Goal: Information Seeking & Learning: Learn about a topic

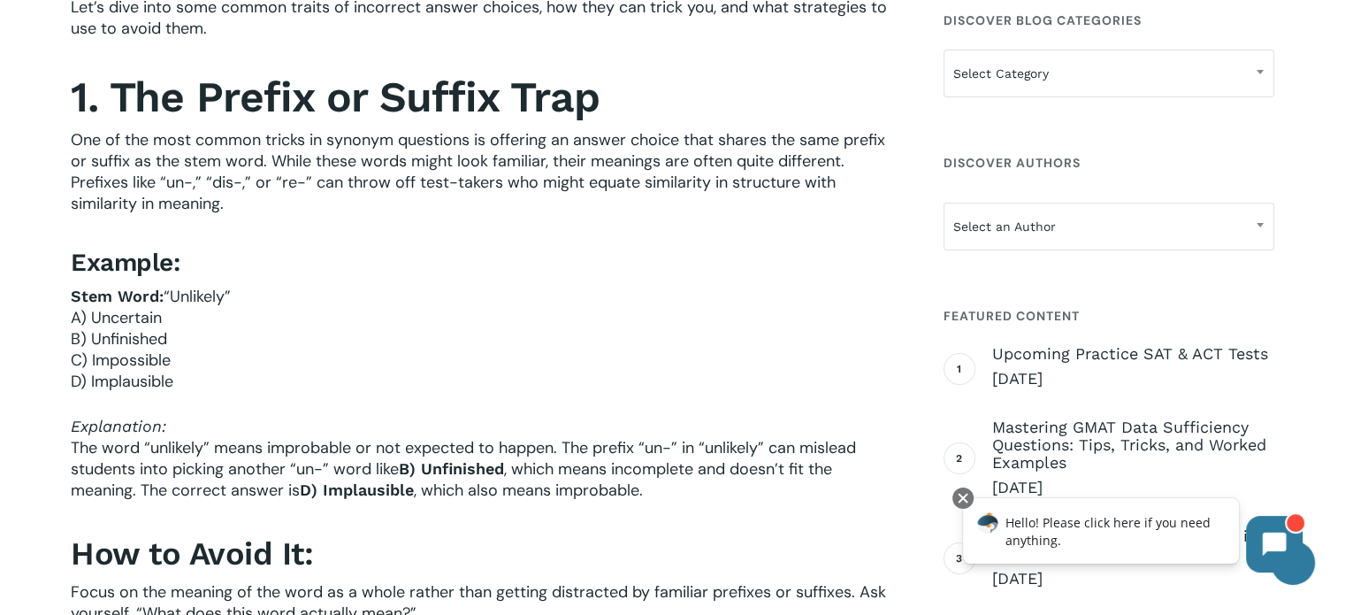
scroll to position [724, 0]
click at [198, 293] on span "“Unlikely”" at bounding box center [197, 297] width 67 height 21
click at [195, 302] on span "“Unlikely”" at bounding box center [197, 297] width 67 height 21
click at [185, 301] on span "“Unlikely”" at bounding box center [197, 297] width 67 height 21
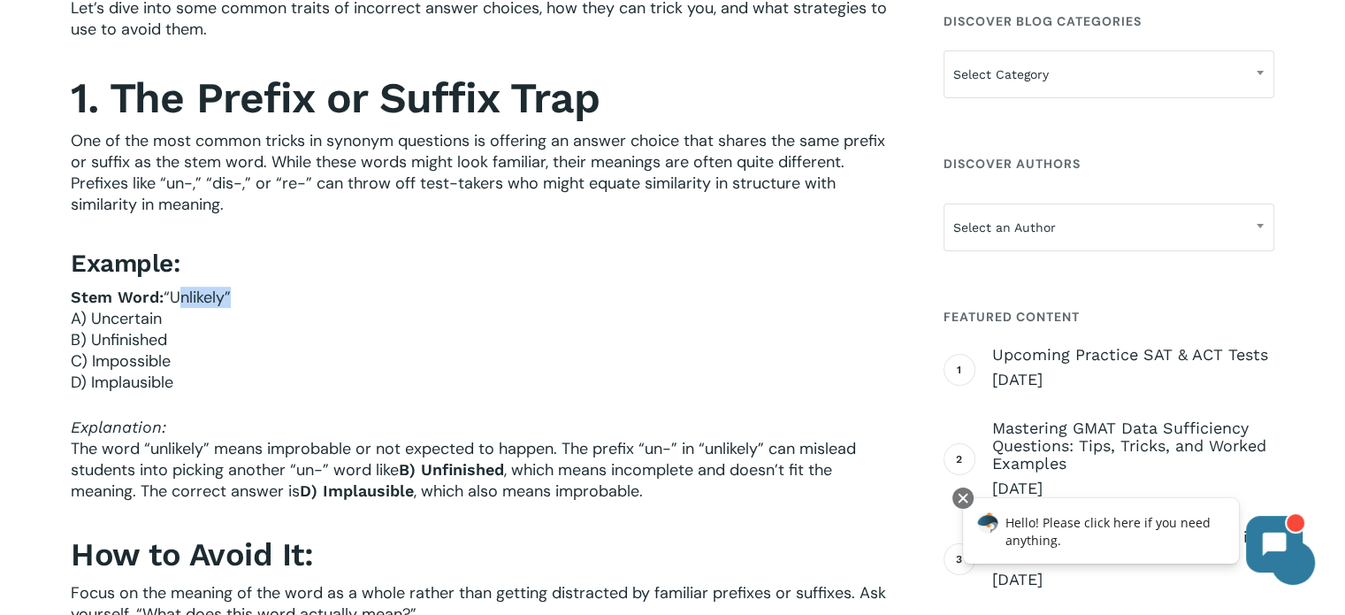
click at [185, 301] on span "“Unlikely”" at bounding box center [197, 297] width 67 height 21
click at [99, 317] on span "A) Uncertain" at bounding box center [116, 318] width 91 height 21
click at [103, 333] on span "B) Unfinished" at bounding box center [119, 339] width 96 height 21
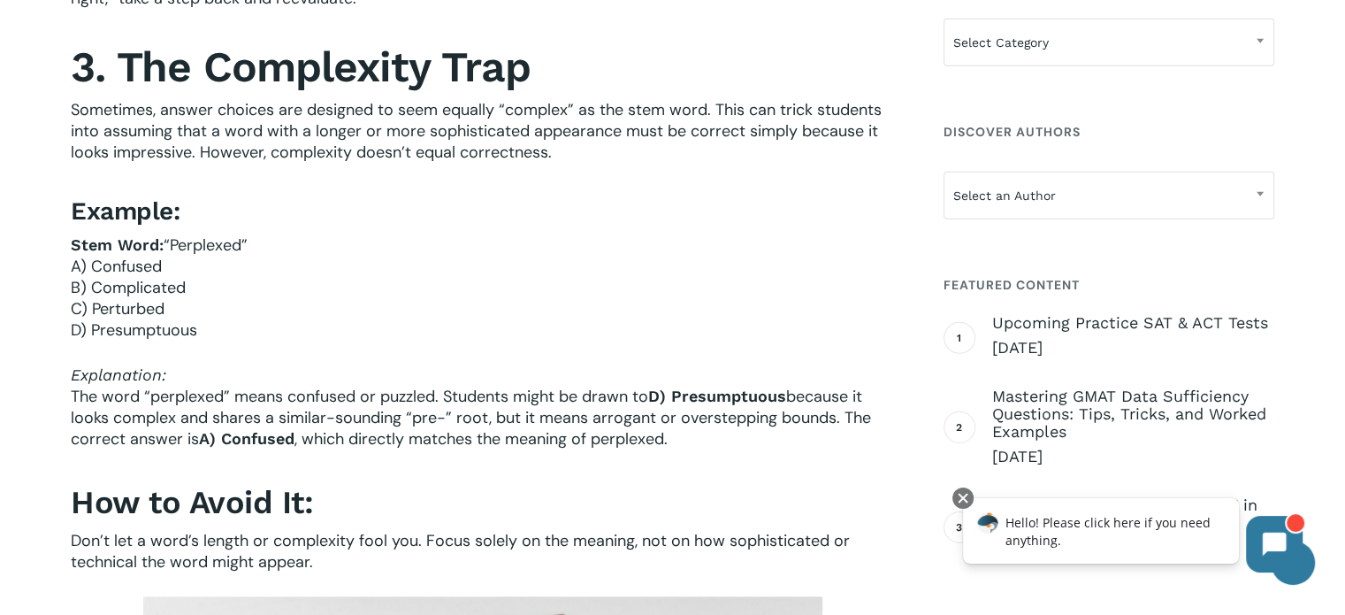
scroll to position [1926, 0]
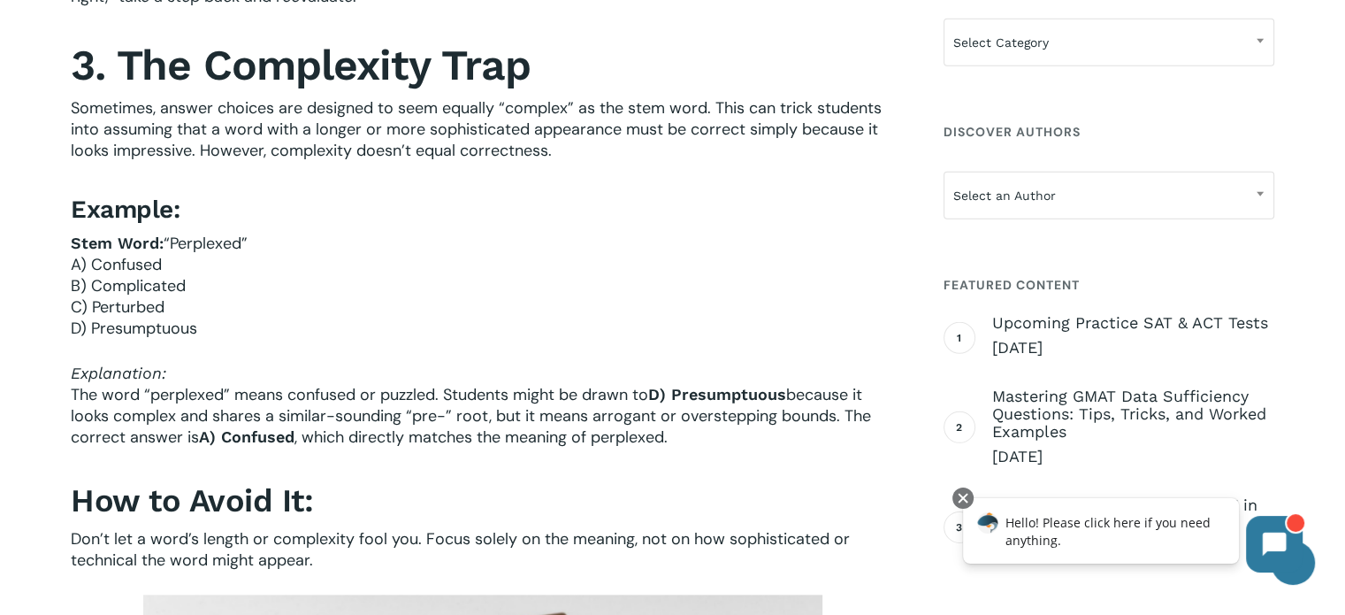
click at [209, 247] on span "“Perplexed”" at bounding box center [206, 243] width 84 height 21
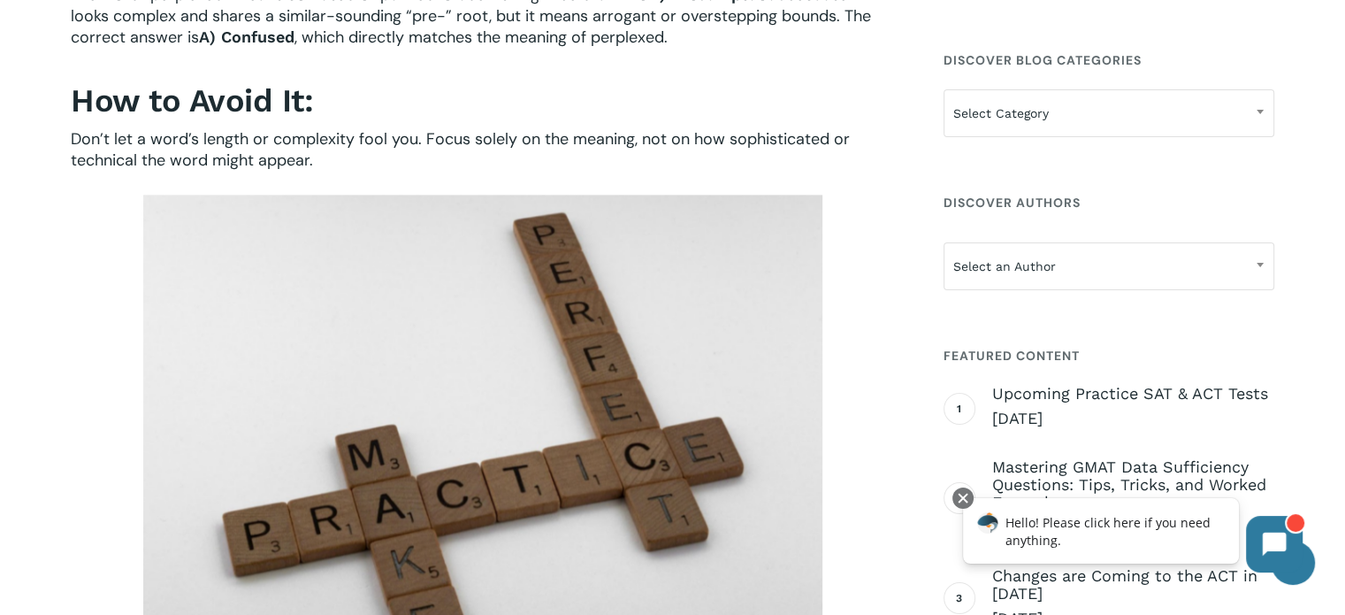
scroll to position [2300, 0]
